Goal: Task Accomplishment & Management: Use online tool/utility

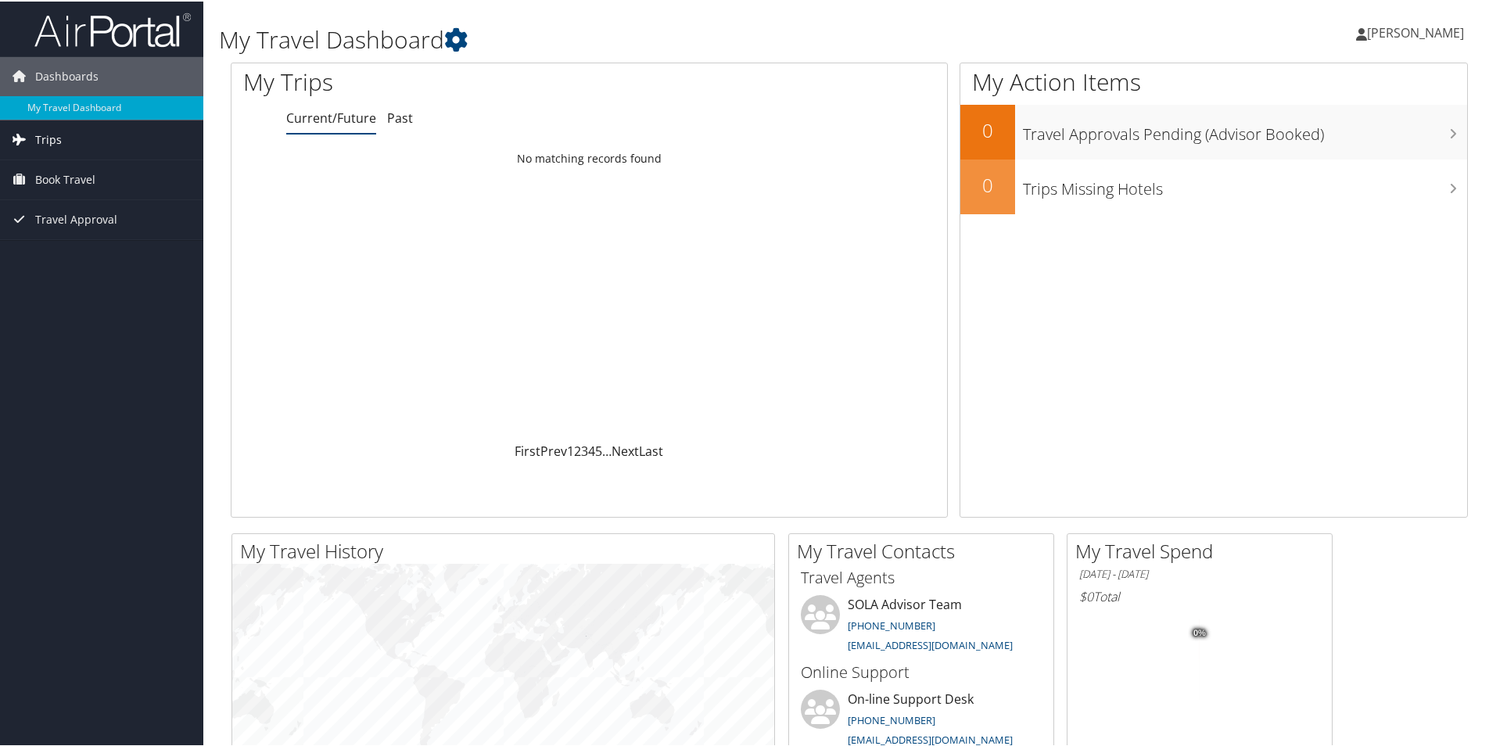
click at [53, 139] on span "Trips" at bounding box center [48, 138] width 27 height 39
click at [61, 170] on link "Current/Future Trips" at bounding box center [101, 169] width 203 height 23
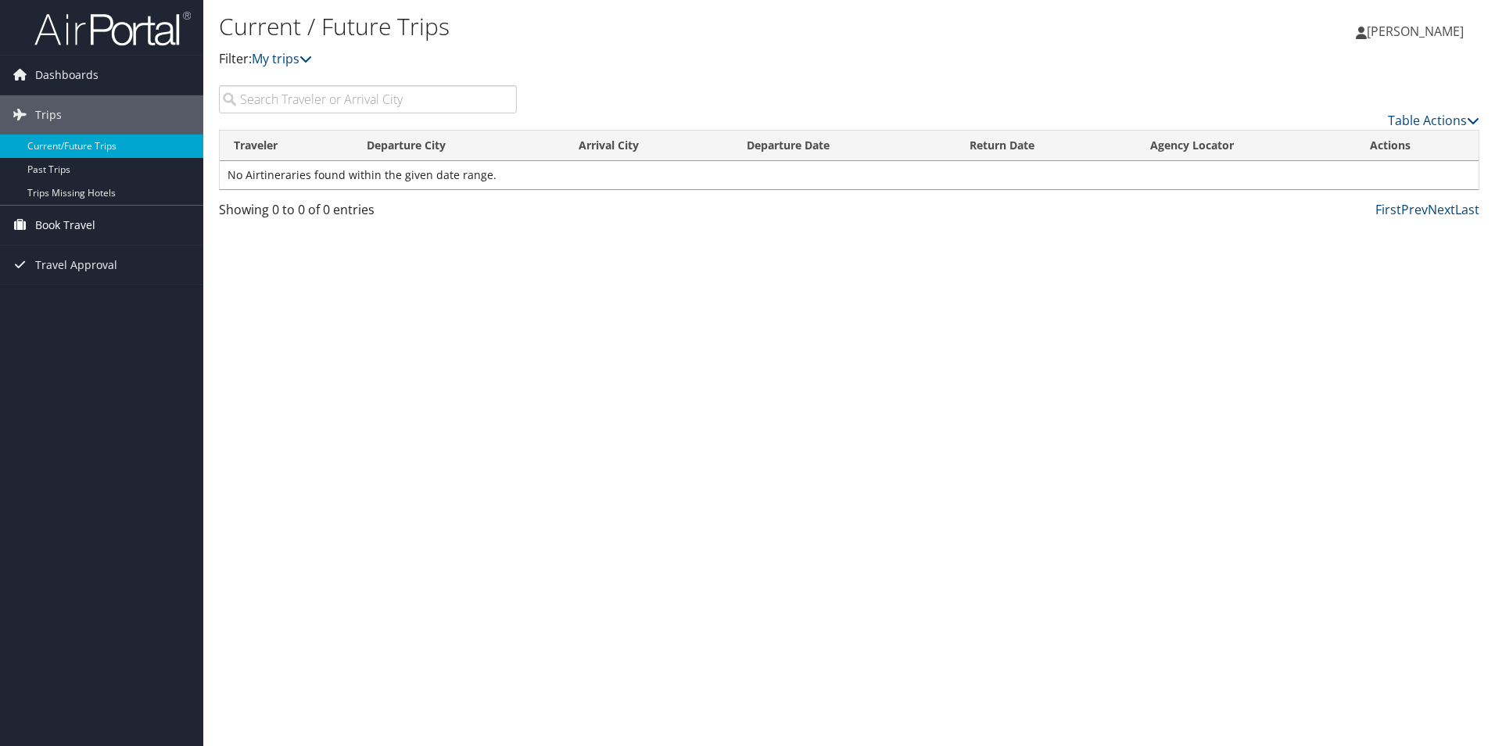
click at [74, 225] on span "Book Travel" at bounding box center [65, 225] width 60 height 39
click at [74, 278] on link "Book/Manage Online Trips" at bounding box center [101, 279] width 203 height 23
